Goal: Information Seeking & Learning: Learn about a topic

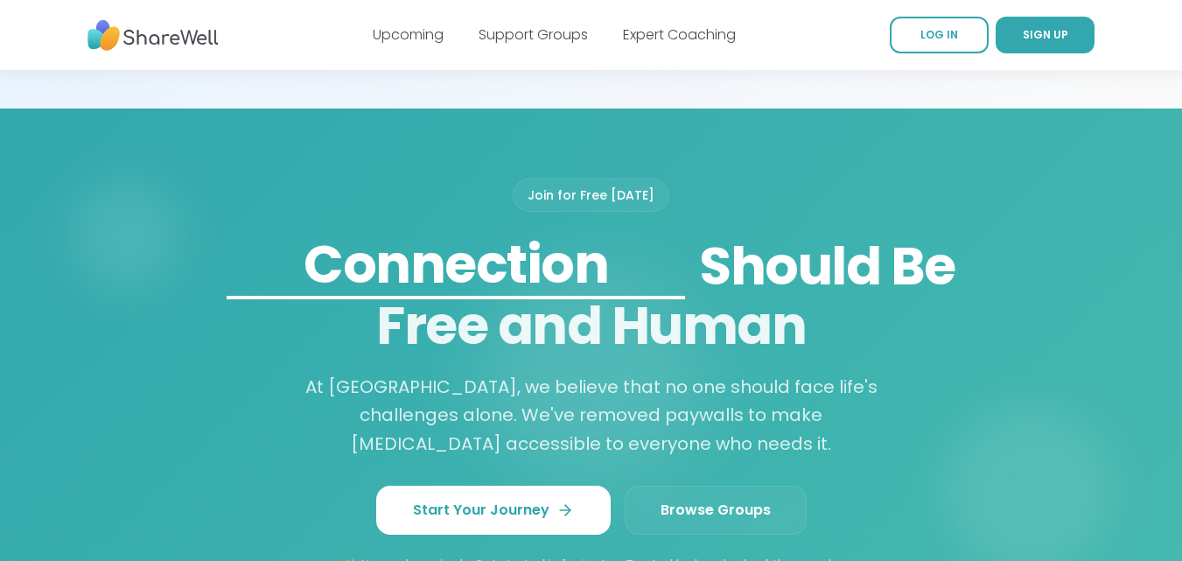
scroll to position [1575, 0]
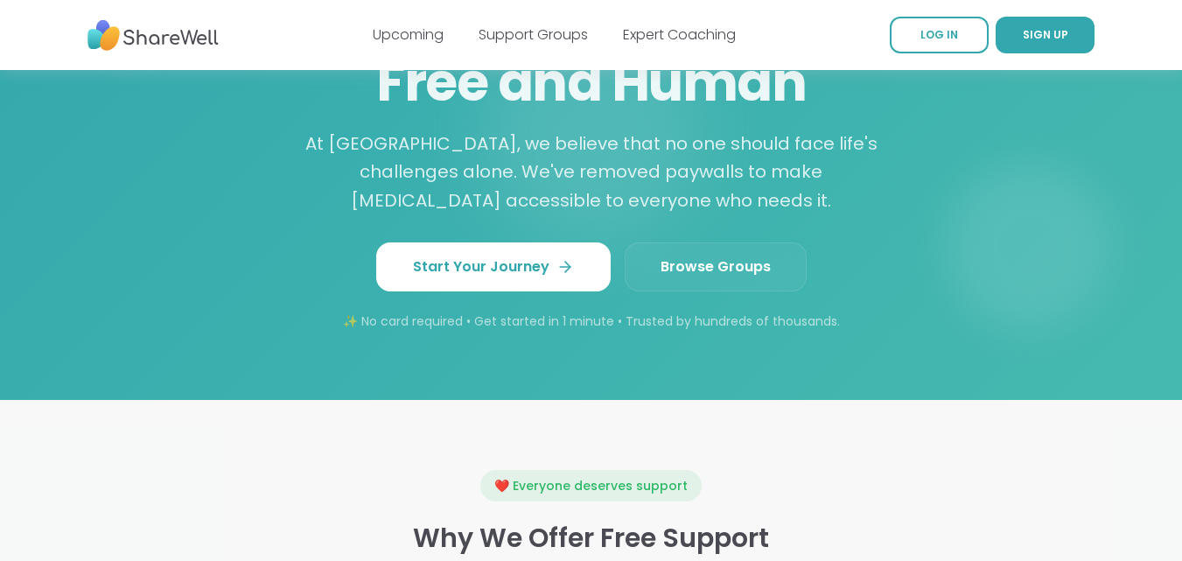
click at [698, 264] on link "Browse Groups" at bounding box center [716, 266] width 182 height 49
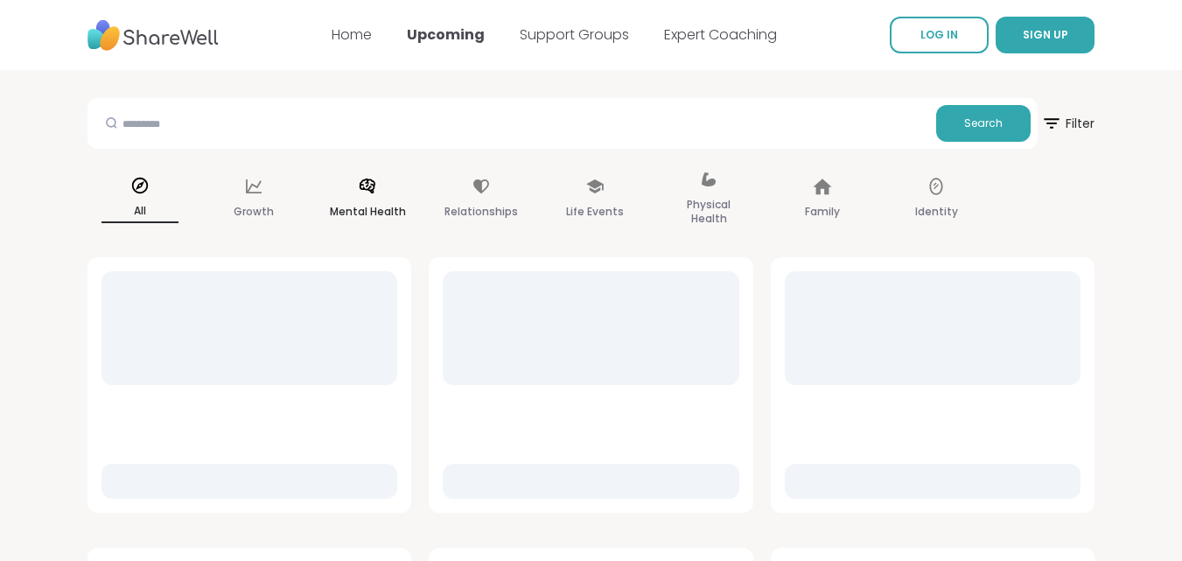
click at [368, 191] on icon at bounding box center [367, 186] width 19 height 19
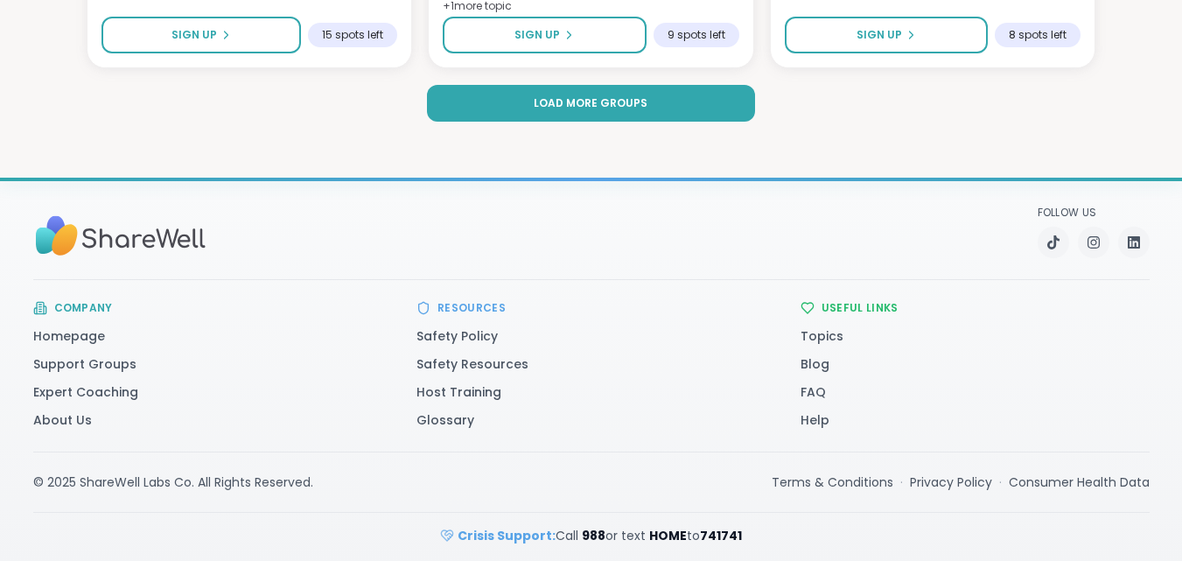
scroll to position [3762, 0]
